Goal: Transaction & Acquisition: Purchase product/service

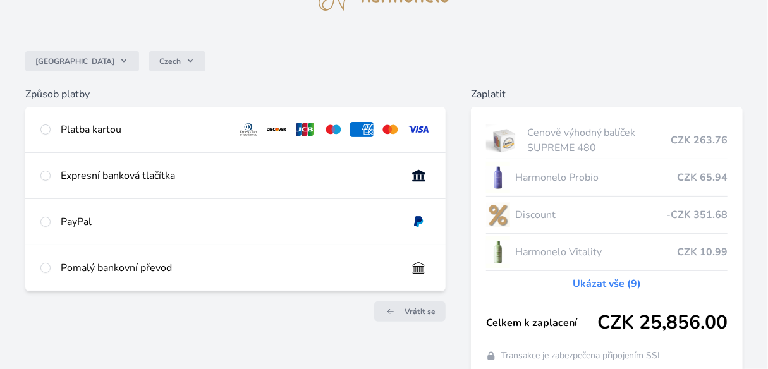
scroll to position [70, 0]
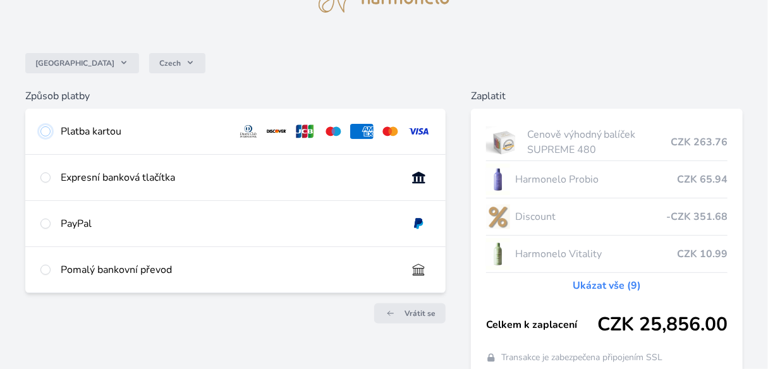
click at [46, 133] on input "radio" at bounding box center [45, 131] width 10 height 10
radio input "true"
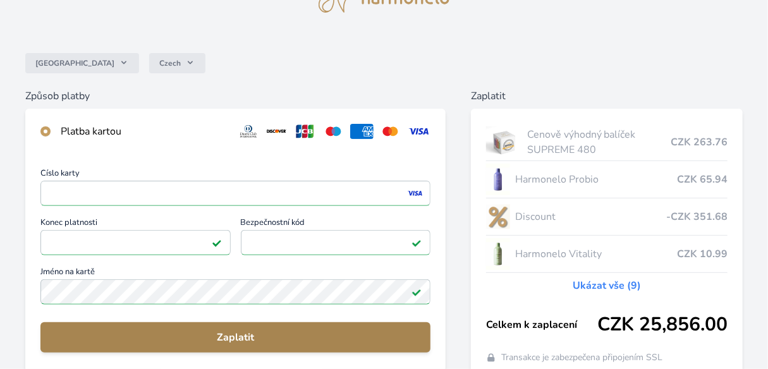
click at [174, 339] on span "Zaplatit" at bounding box center [236, 337] width 370 height 15
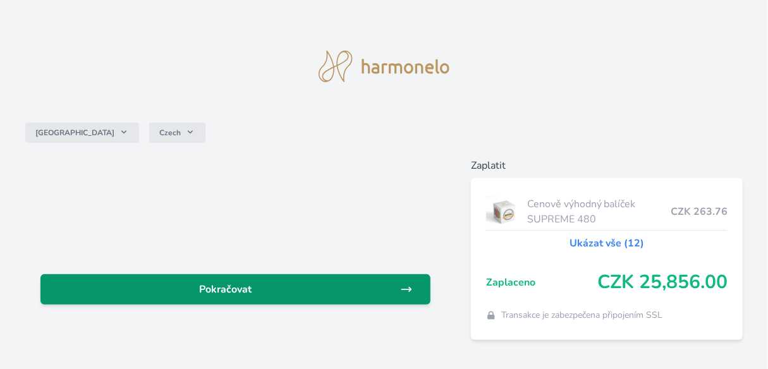
click at [326, 289] on span "Pokračovat" at bounding box center [226, 289] width 350 height 15
